Goal: Task Accomplishment & Management: Manage account settings

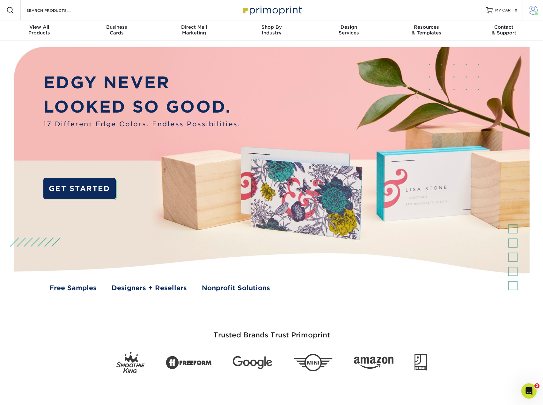
click at [534, 5] on link "Account" at bounding box center [532, 10] width 20 height 20
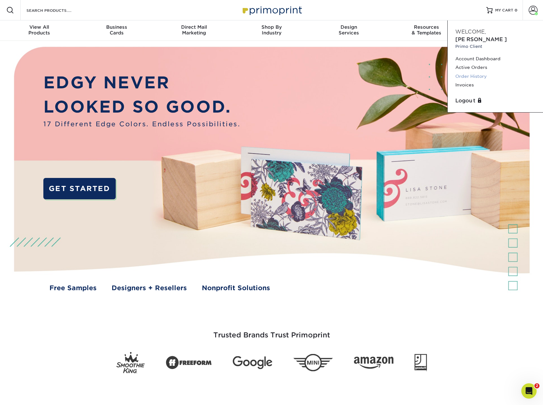
click at [462, 72] on link "Order History" at bounding box center [495, 76] width 80 height 9
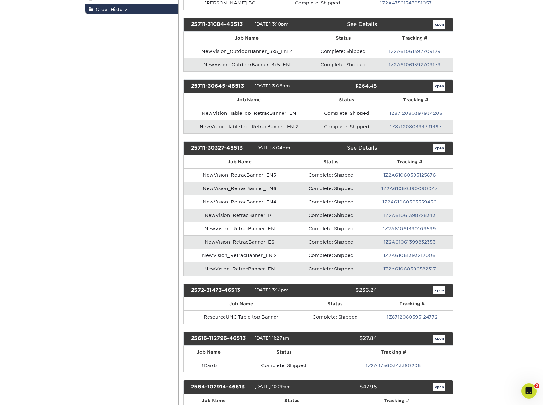
scroll to position [159, 0]
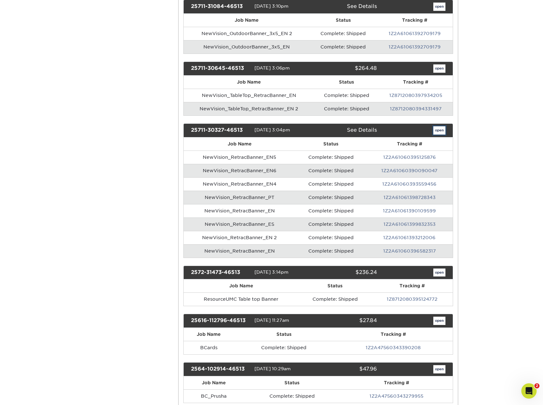
click at [438, 129] on link "open" at bounding box center [439, 130] width 12 height 8
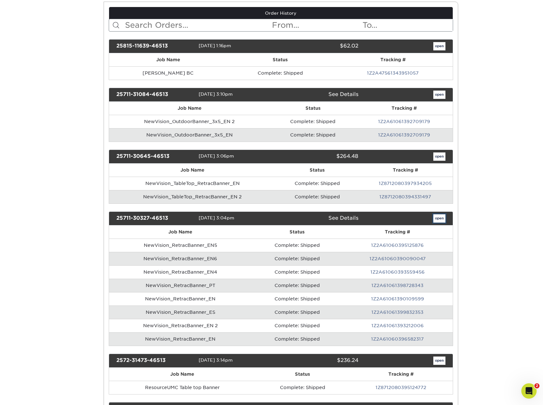
scroll to position [0, 0]
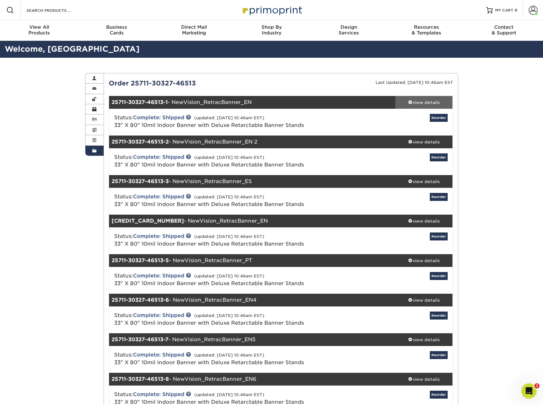
click at [425, 101] on div "view details" at bounding box center [423, 102] width 57 height 6
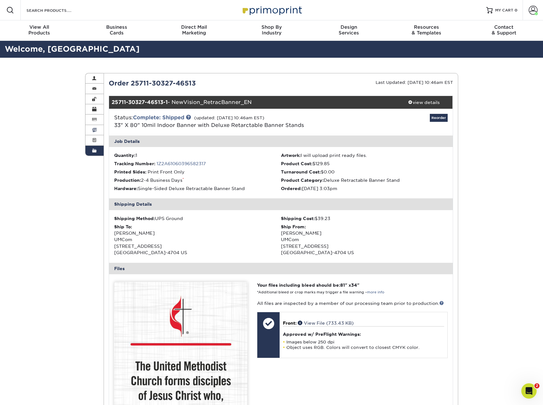
click at [93, 130] on span at bounding box center [94, 129] width 4 height 5
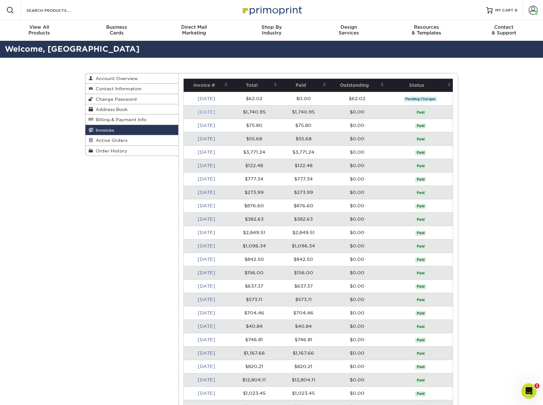
click at [212, 113] on link "[DATE]" at bounding box center [207, 111] width 18 height 5
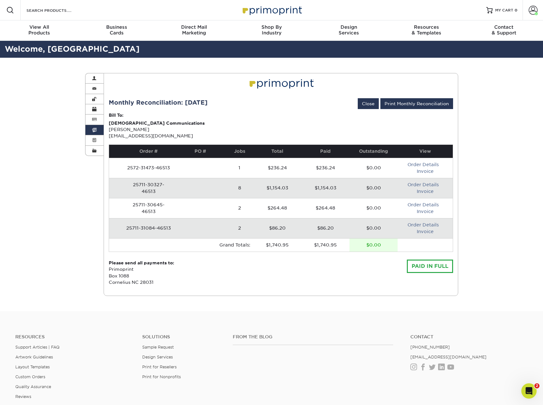
click at [156, 188] on td "25711-30327-46513" at bounding box center [149, 188] width 52 height 20
click at [428, 190] on link "Invoice" at bounding box center [424, 191] width 17 height 5
click at [97, 147] on link "Order History" at bounding box center [94, 151] width 18 height 10
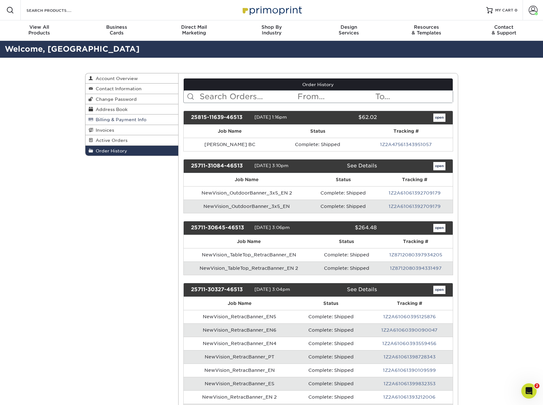
click at [111, 116] on link "Billing & Payment Info" at bounding box center [131, 119] width 93 height 10
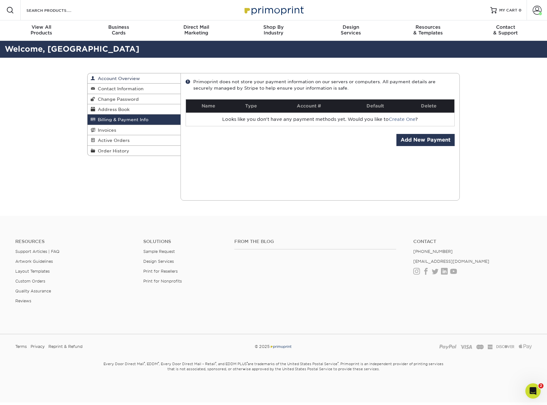
click at [124, 79] on span "Account Overview" at bounding box center [117, 78] width 45 height 5
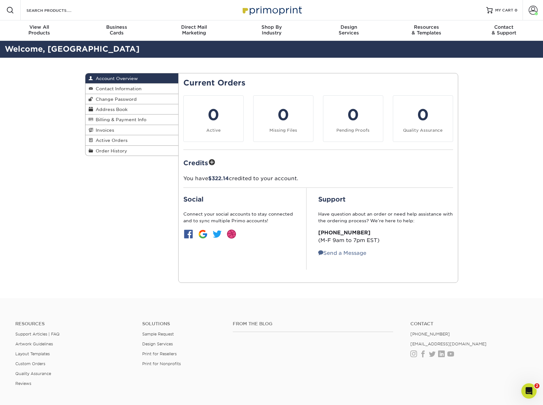
click at [83, 225] on div "Account Overview Account Overview Contact Information Change Password Address B…" at bounding box center [271, 178] width 382 height 240
click at [105, 150] on span "Order History" at bounding box center [110, 150] width 34 height 5
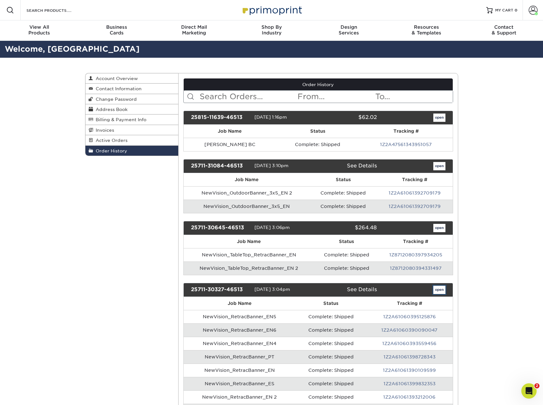
click at [437, 289] on link "open" at bounding box center [439, 289] width 12 height 8
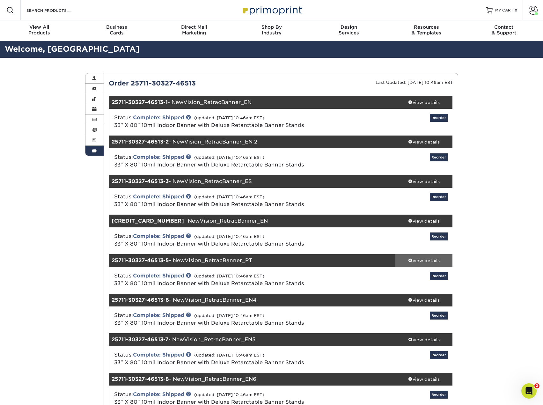
click at [428, 260] on div "view details" at bounding box center [423, 260] width 57 height 6
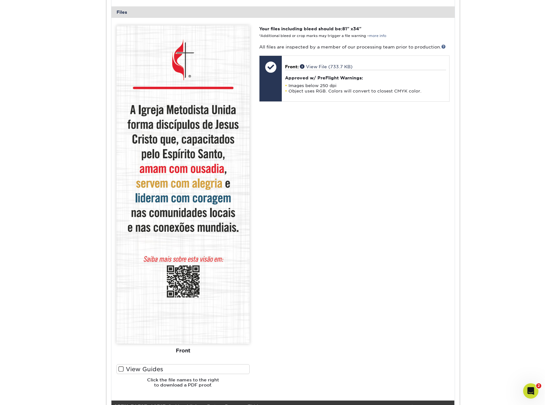
scroll to position [191, 0]
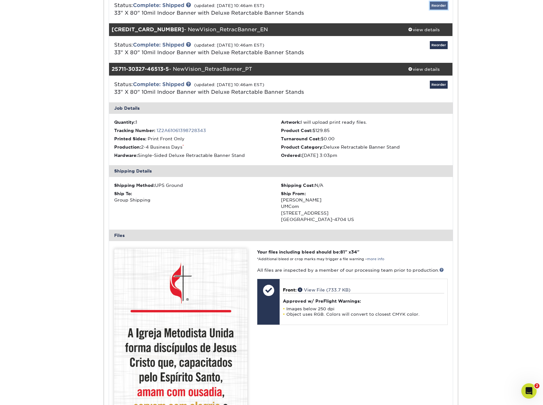
click at [437, 7] on link "Reorder" at bounding box center [438, 6] width 18 height 8
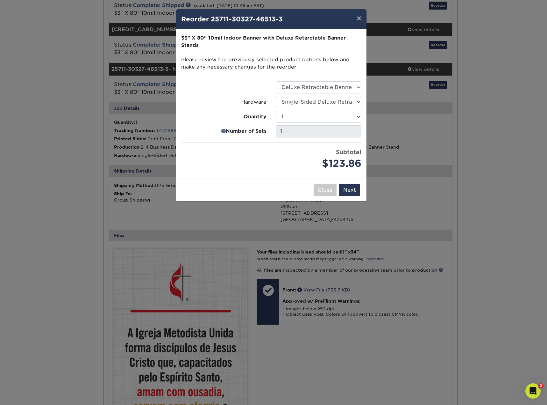
click at [237, 26] on div "× Reorder 25711-30327-46513-3" at bounding box center [271, 19] width 191 height 20
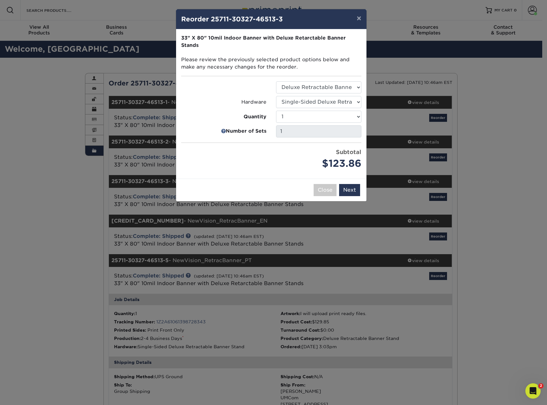
click at [392, 324] on div "× Reorder 25711-30327-46513-3 Please select all options to continue. Only quant…" at bounding box center [273, 202] width 547 height 405
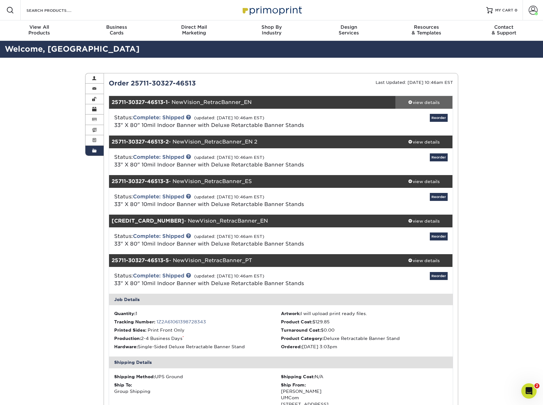
click at [416, 103] on div "view details" at bounding box center [423, 102] width 57 height 6
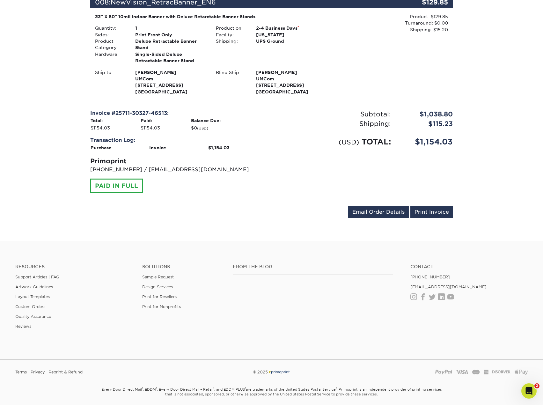
scroll to position [789, 0]
